Goal: Transaction & Acquisition: Purchase product/service

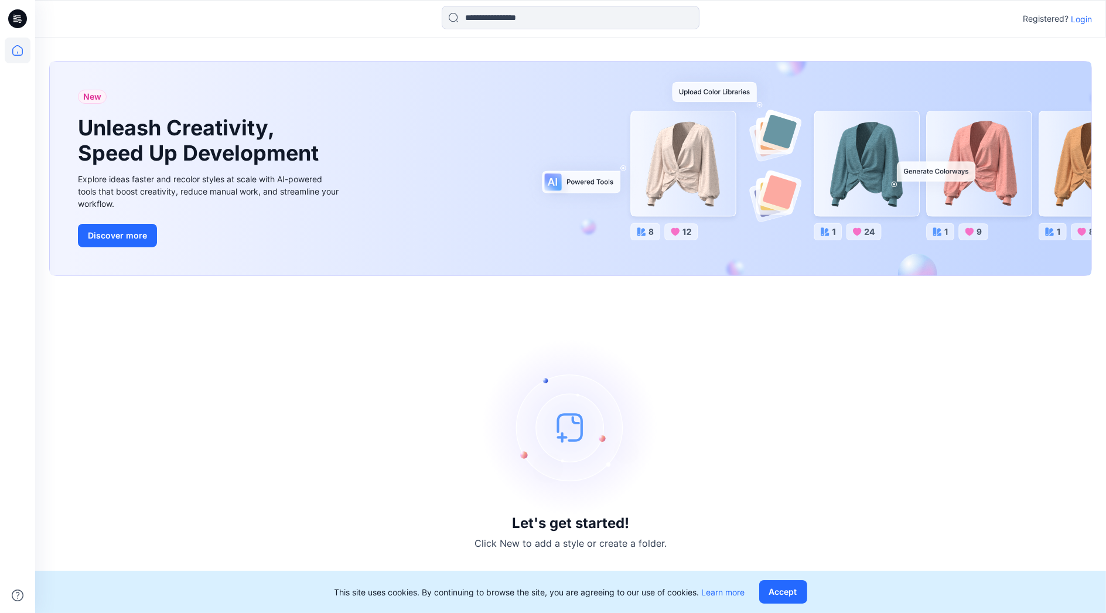
click at [1079, 18] on p "Login" at bounding box center [1081, 19] width 21 height 12
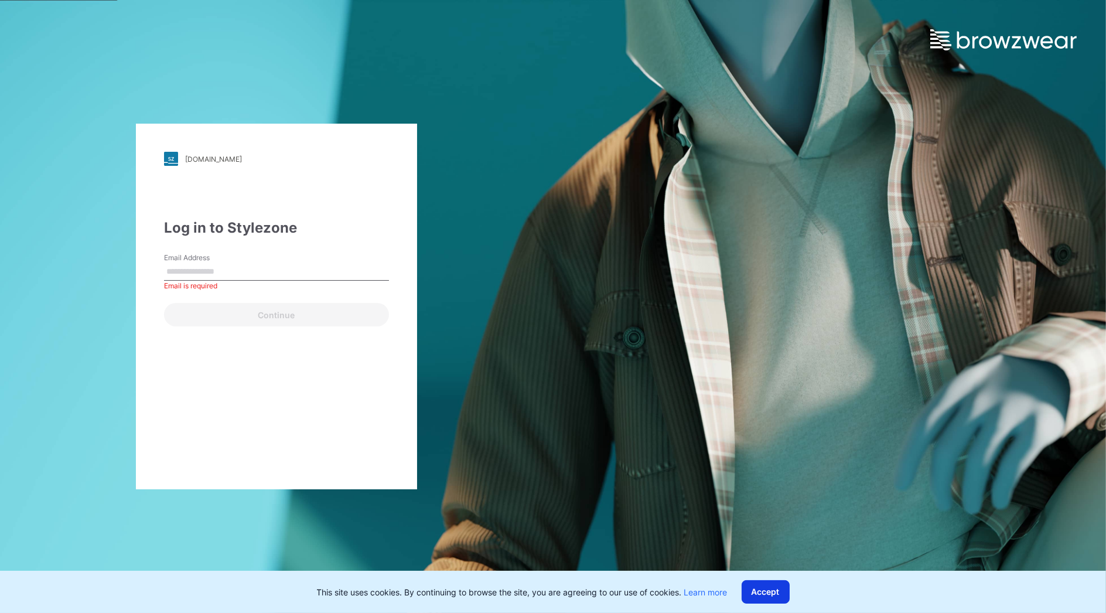
click at [780, 589] on button "Accept" at bounding box center [766, 591] width 48 height 23
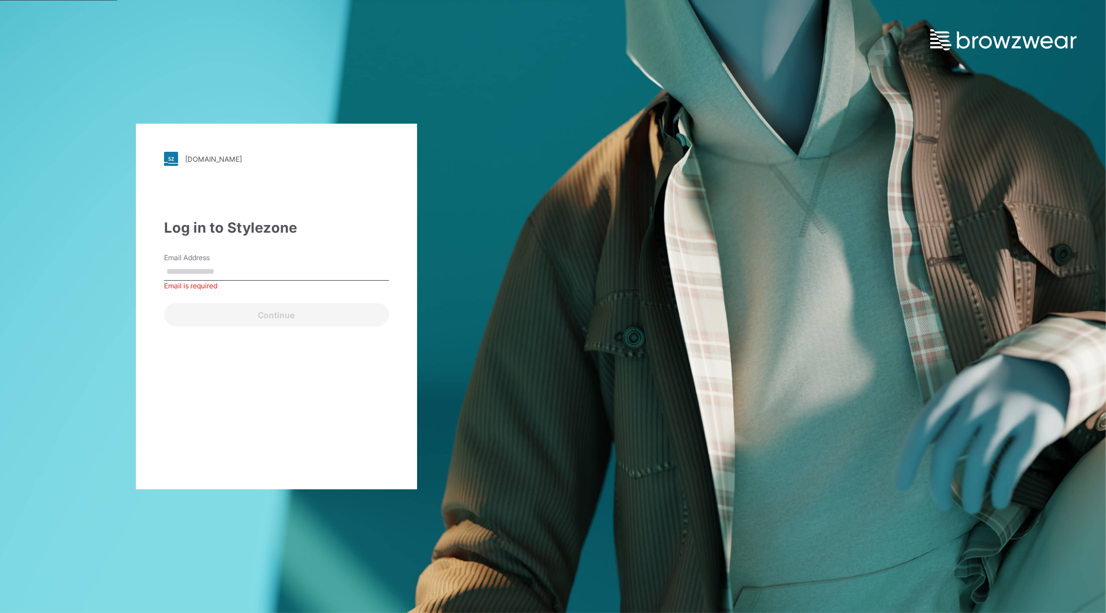
click at [284, 269] on input "Email Address" at bounding box center [276, 272] width 225 height 18
type input "**********"
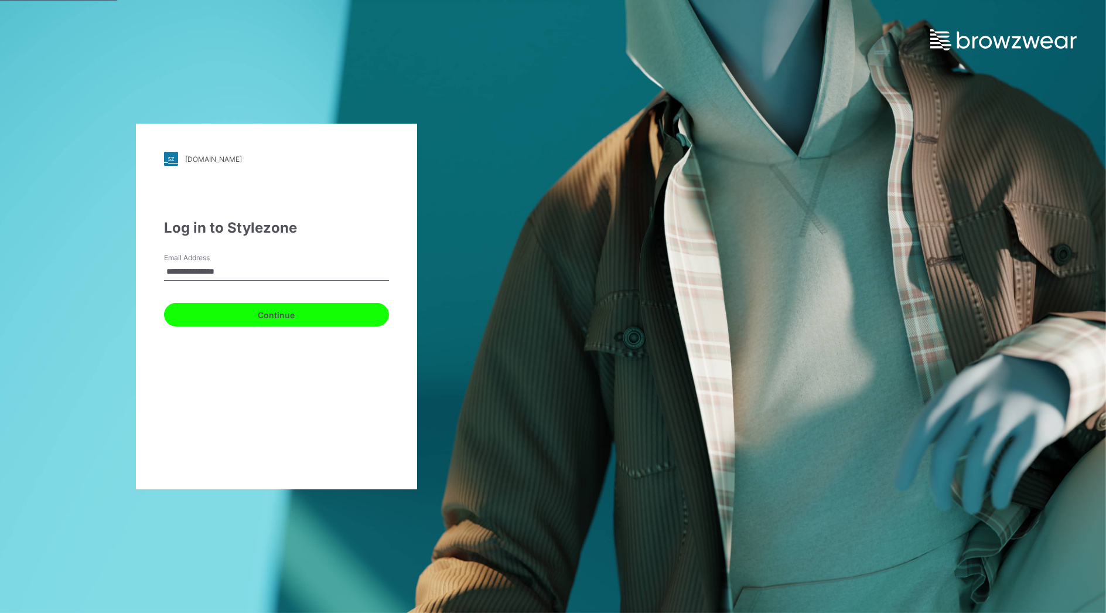
click at [263, 313] on button "Continue" at bounding box center [276, 314] width 225 height 23
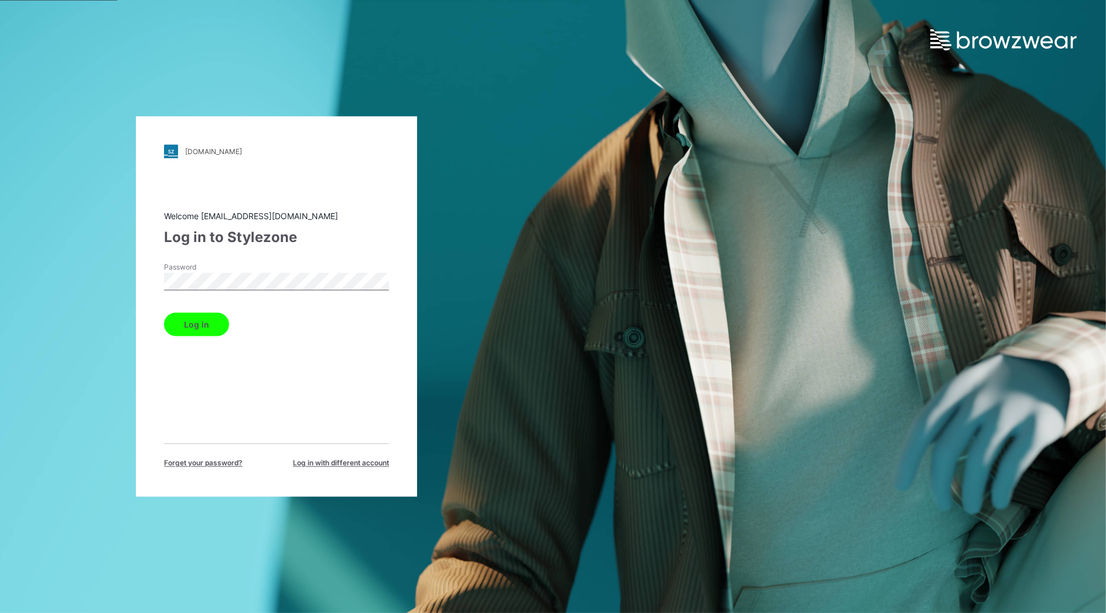
click at [200, 325] on button "Log in" at bounding box center [196, 324] width 65 height 23
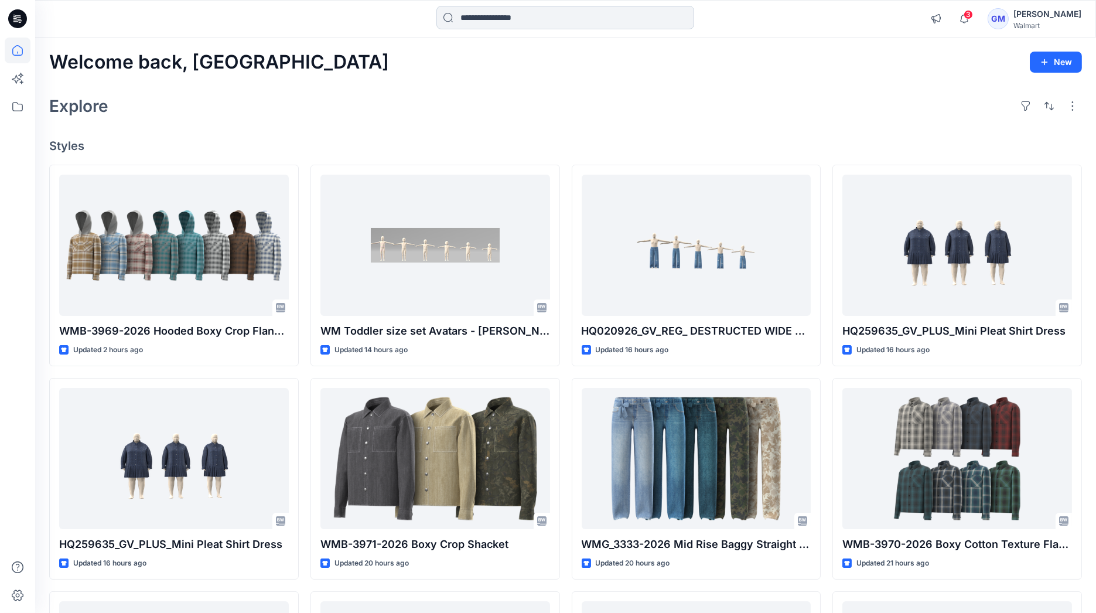
click at [537, 25] on input at bounding box center [565, 17] width 258 height 23
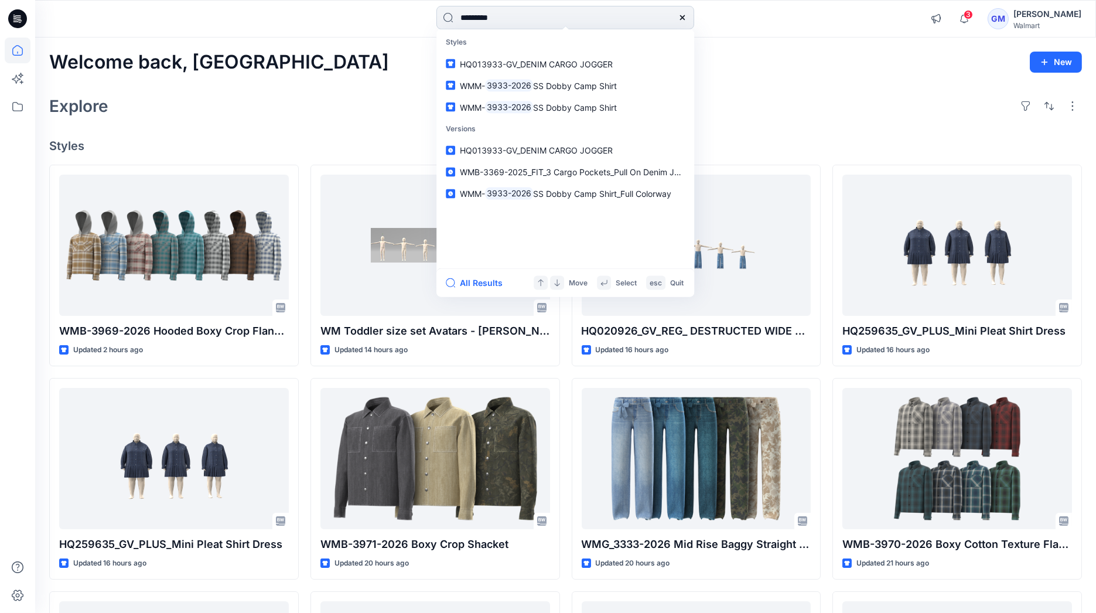
type input "*********"
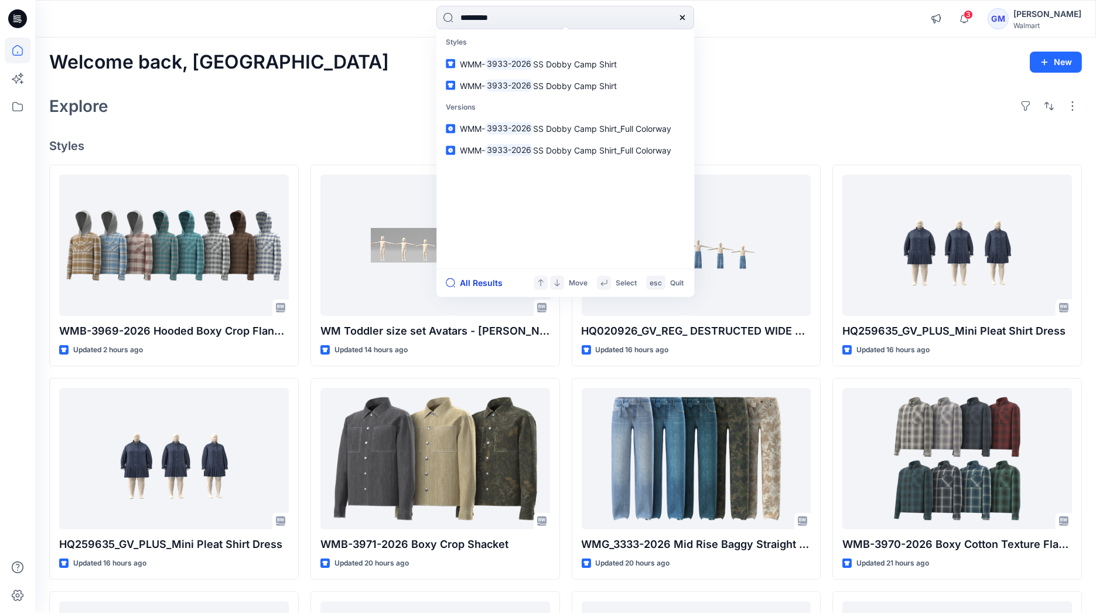
click at [487, 286] on button "All Results" at bounding box center [478, 283] width 64 height 14
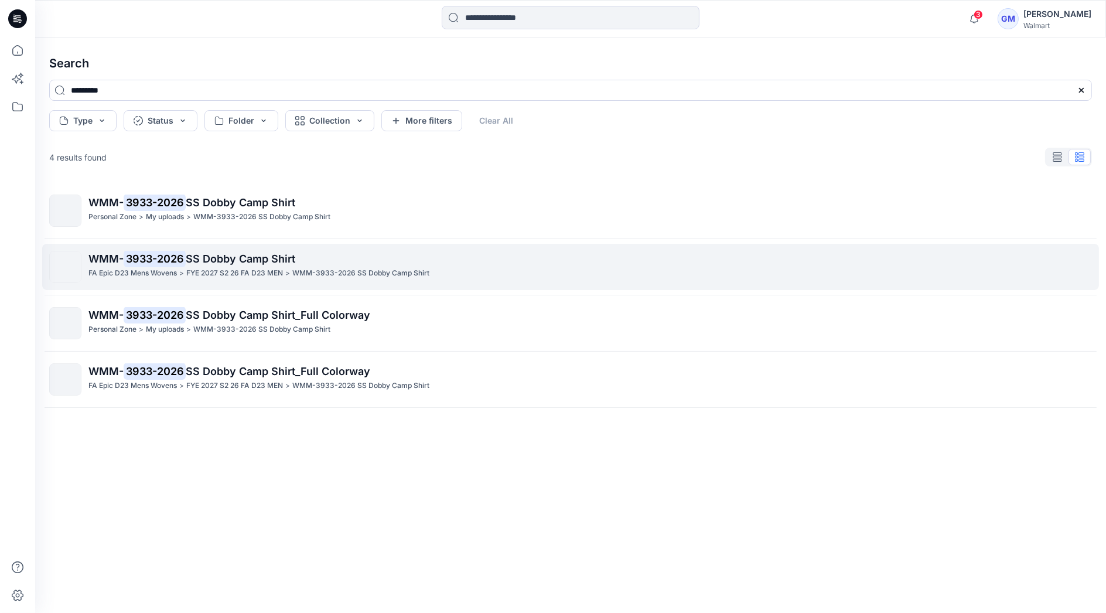
click at [254, 272] on p "FYE 2027 S2 26 FA D23 MEN" at bounding box center [234, 273] width 97 height 12
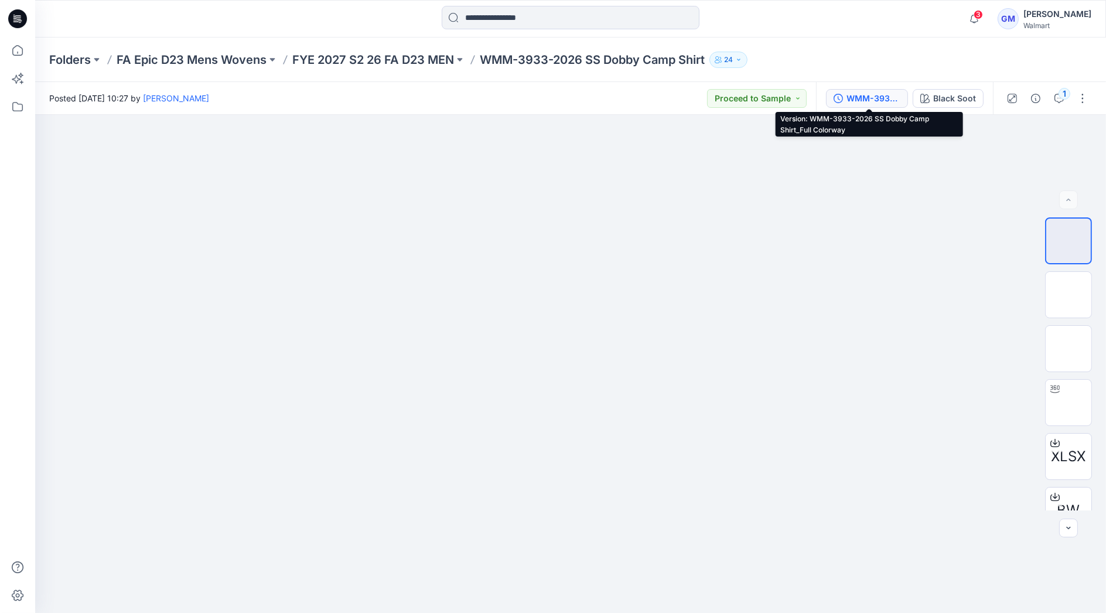
click at [867, 97] on div "WMM-3933-2026 SS Dobby Camp Shirt_Full Colorway" at bounding box center [874, 98] width 54 height 13
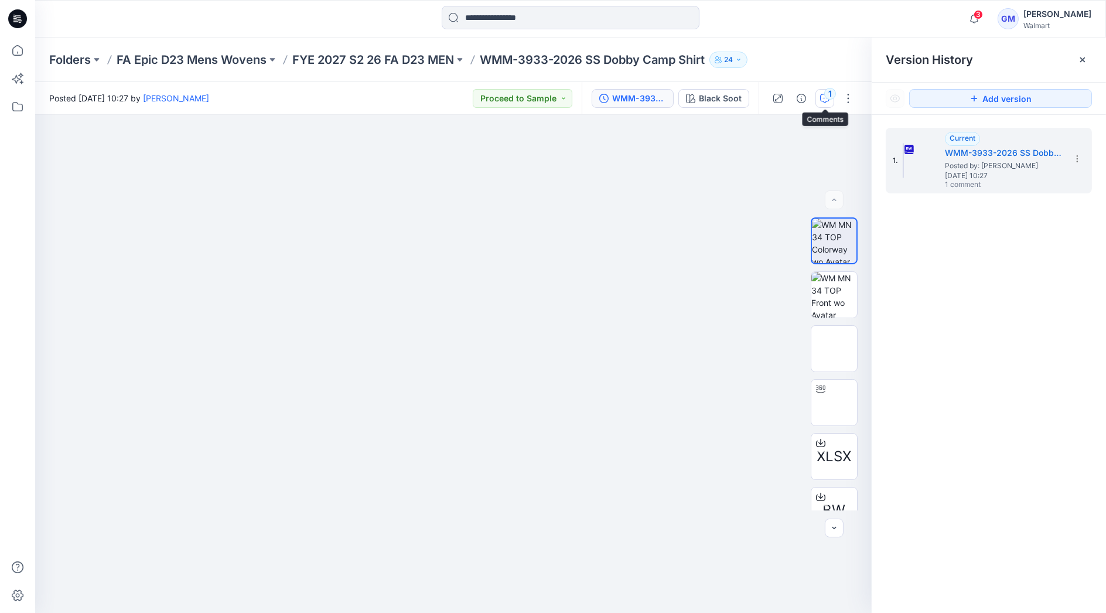
click at [827, 95] on div "1" at bounding box center [830, 94] width 12 height 12
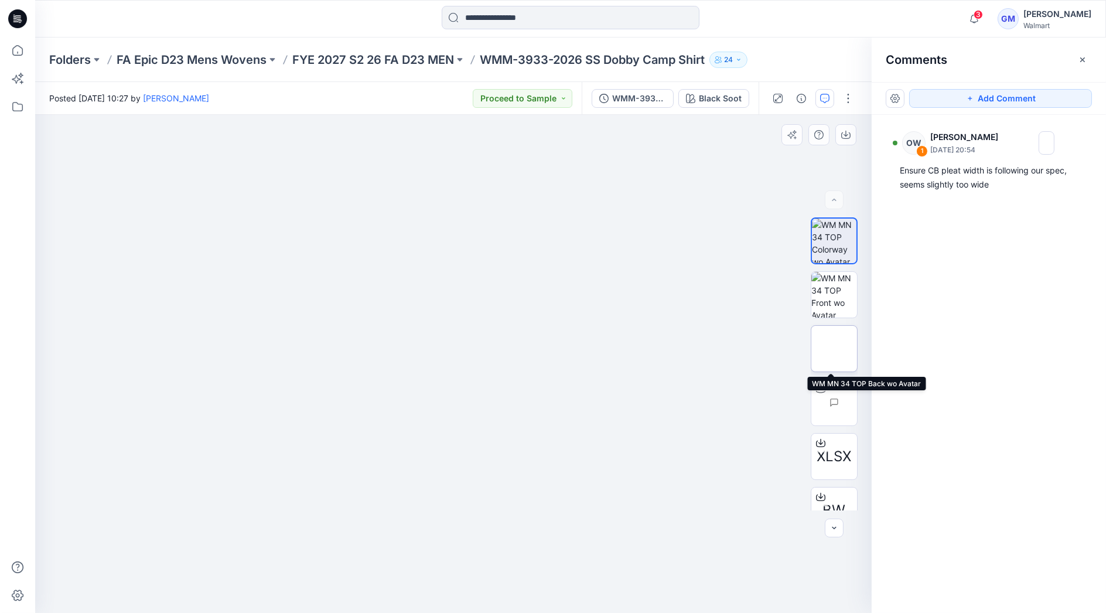
click at [834, 349] on img at bounding box center [834, 349] width 0 height 0
